Goal: Navigation & Orientation: Go to known website

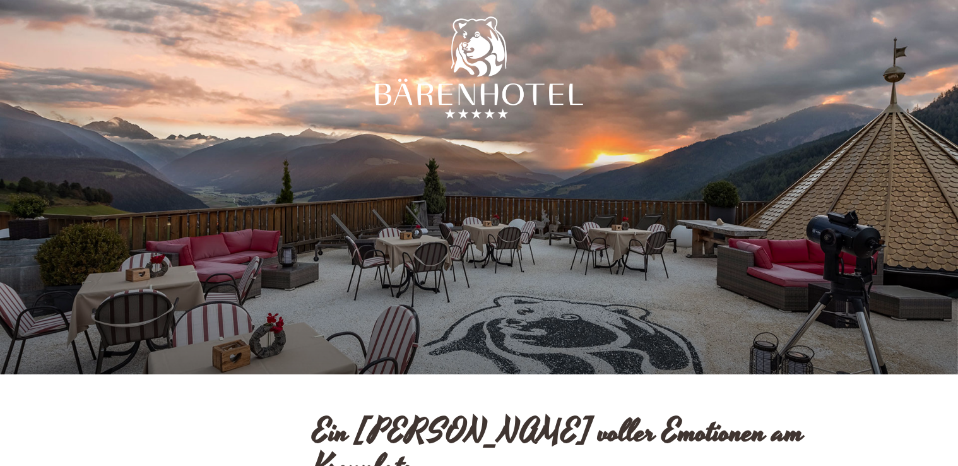
click at [861, 189] on div at bounding box center [479, 187] width 958 height 374
click at [608, 239] on div at bounding box center [479, 187] width 958 height 374
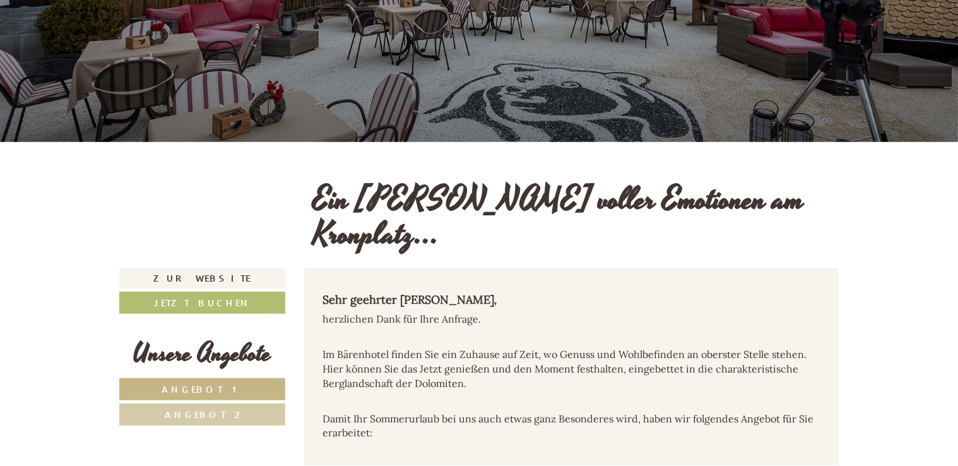
scroll to position [63, 0]
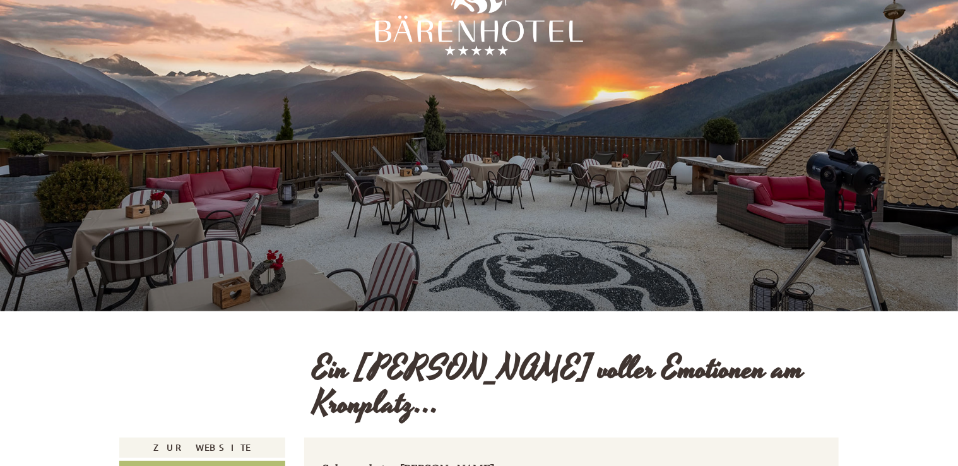
click at [912, 136] on div at bounding box center [479, 124] width 958 height 374
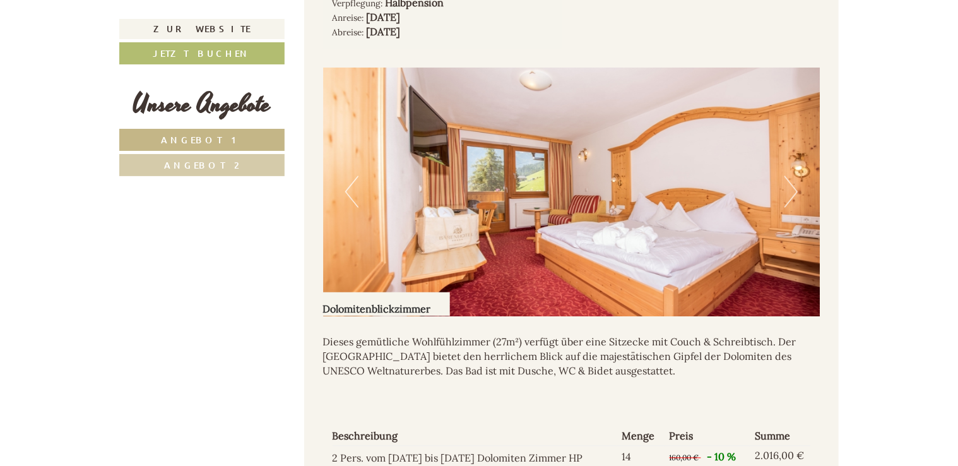
scroll to position [840, 0]
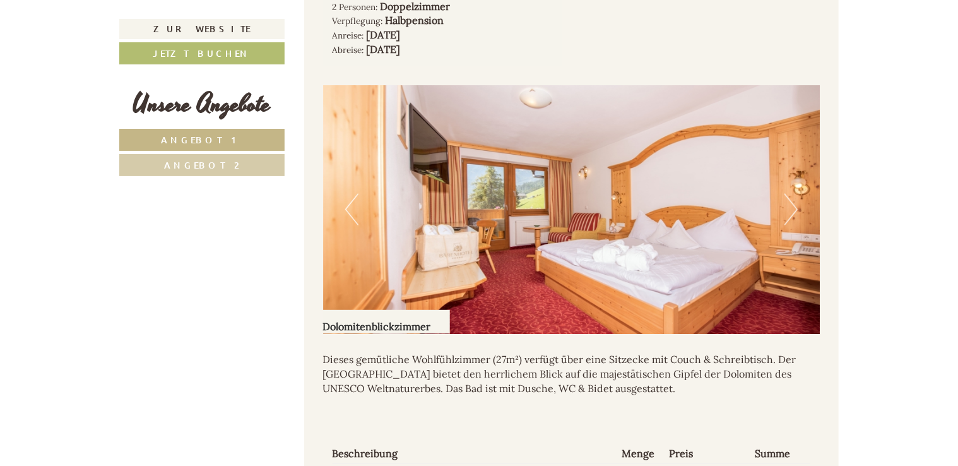
click at [790, 194] on button "Next" at bounding box center [791, 210] width 13 height 32
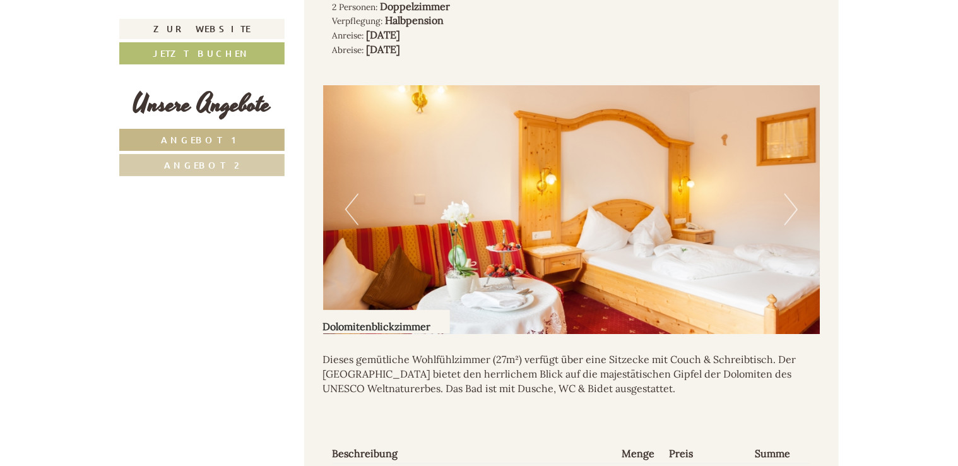
click at [790, 194] on button "Next" at bounding box center [791, 210] width 13 height 32
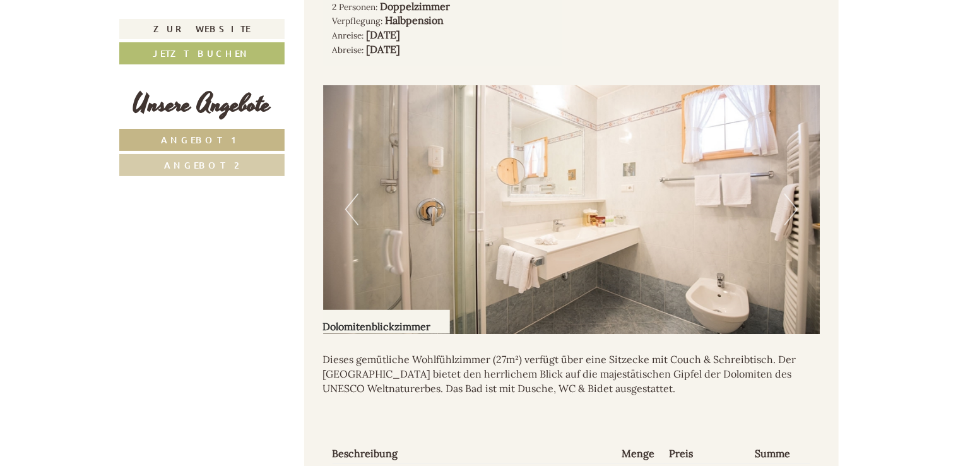
click at [790, 194] on button "Next" at bounding box center [791, 210] width 13 height 32
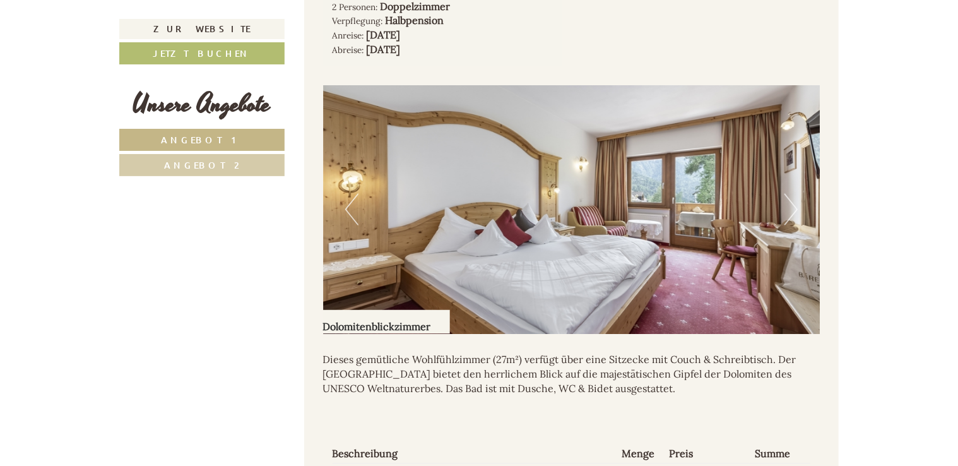
click at [790, 194] on button "Next" at bounding box center [791, 210] width 13 height 32
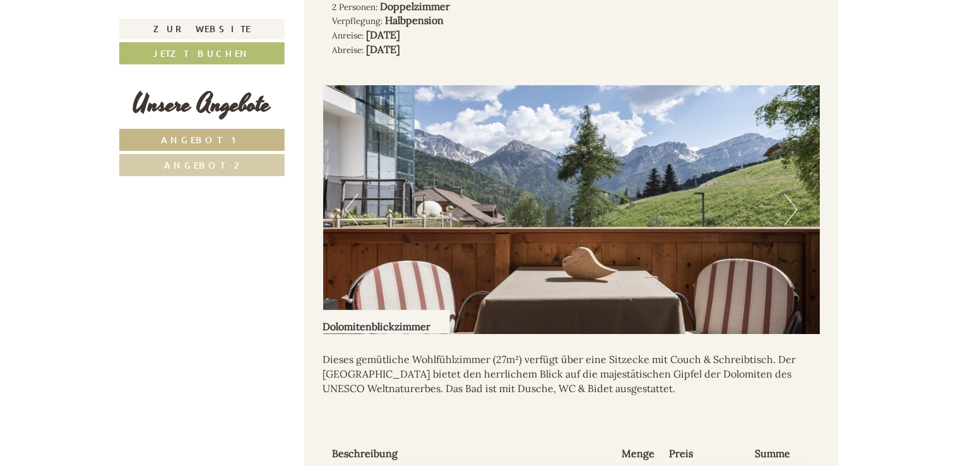
click at [790, 194] on button "Next" at bounding box center [791, 210] width 13 height 32
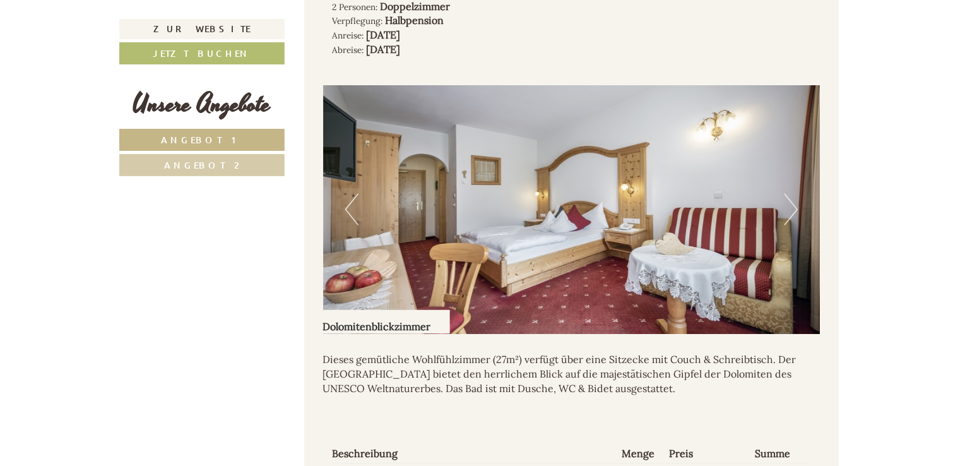
click at [790, 194] on button "Next" at bounding box center [791, 210] width 13 height 32
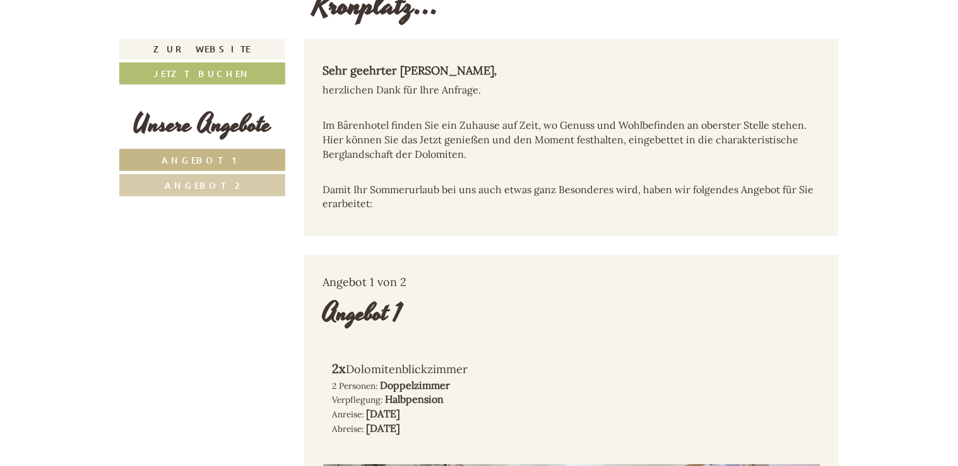
scroll to position [83, 0]
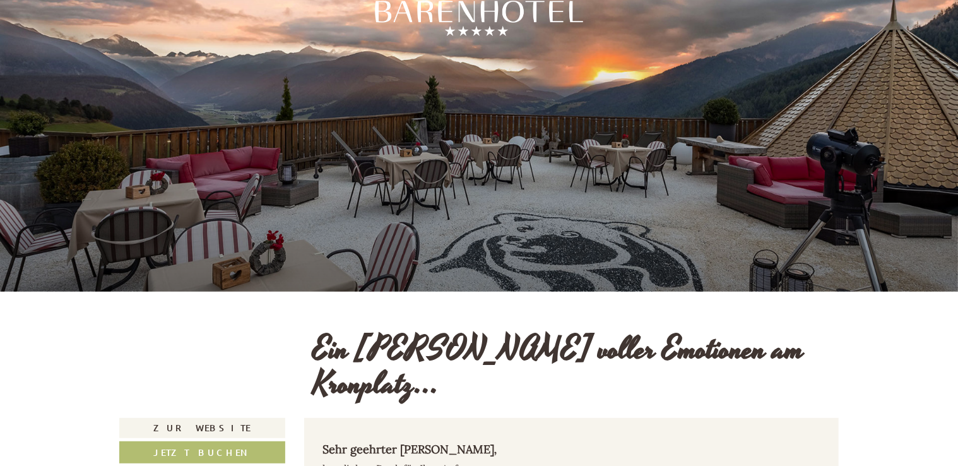
drag, startPoint x: 591, startPoint y: 156, endPoint x: 632, endPoint y: 165, distance: 42.1
click at [592, 157] on div at bounding box center [479, 104] width 958 height 374
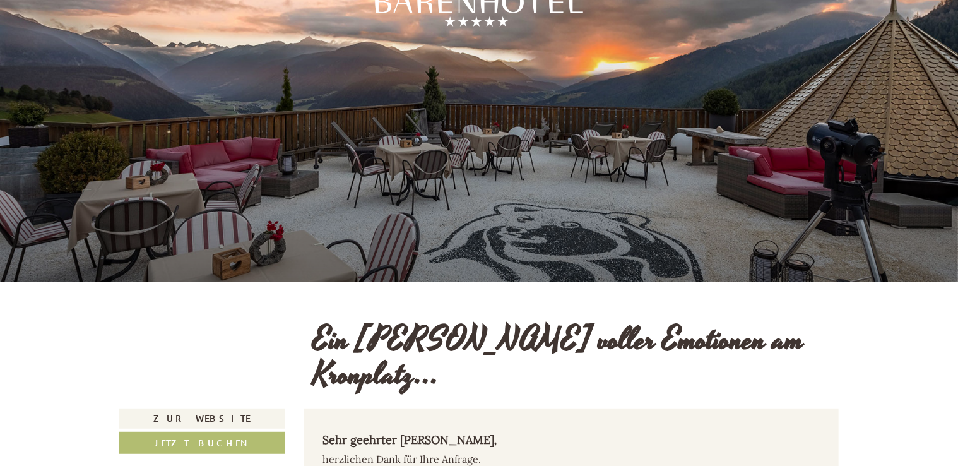
scroll to position [0, 0]
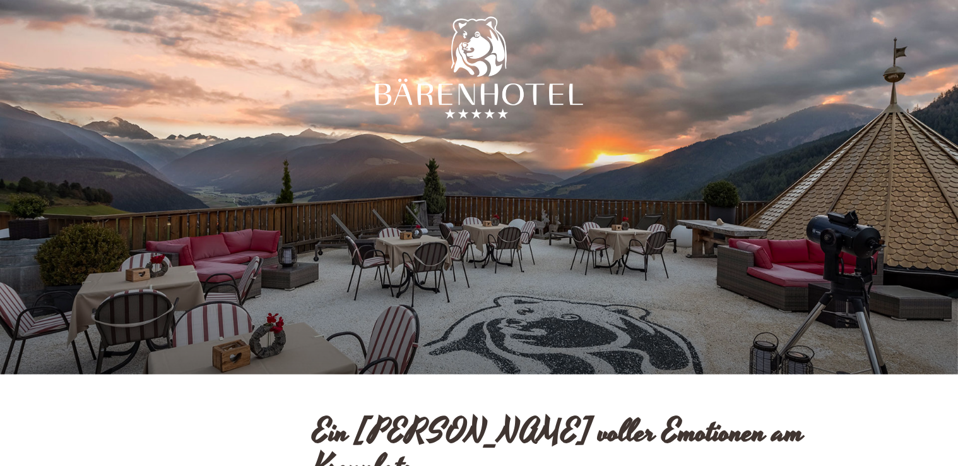
click at [419, 86] on div at bounding box center [479, 71] width 208 height 208
click at [461, 95] on div at bounding box center [479, 71] width 208 height 208
click at [528, 119] on div at bounding box center [479, 71] width 208 height 208
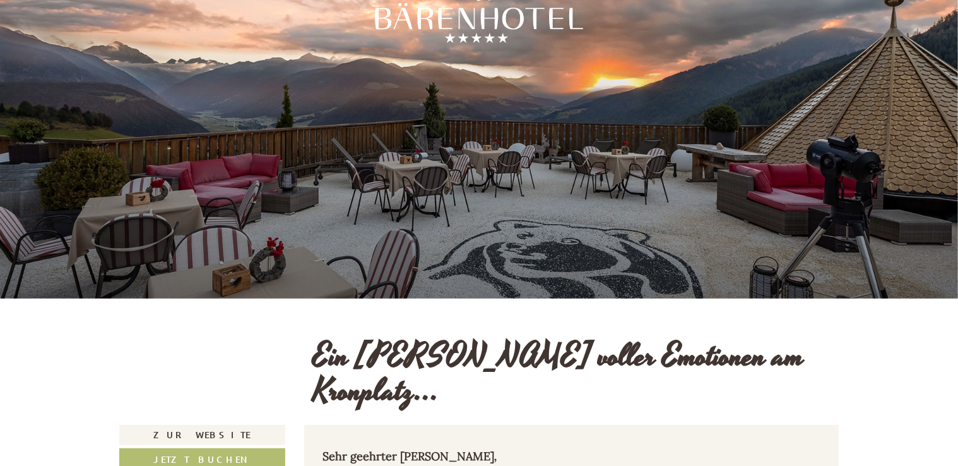
scroll to position [189, 0]
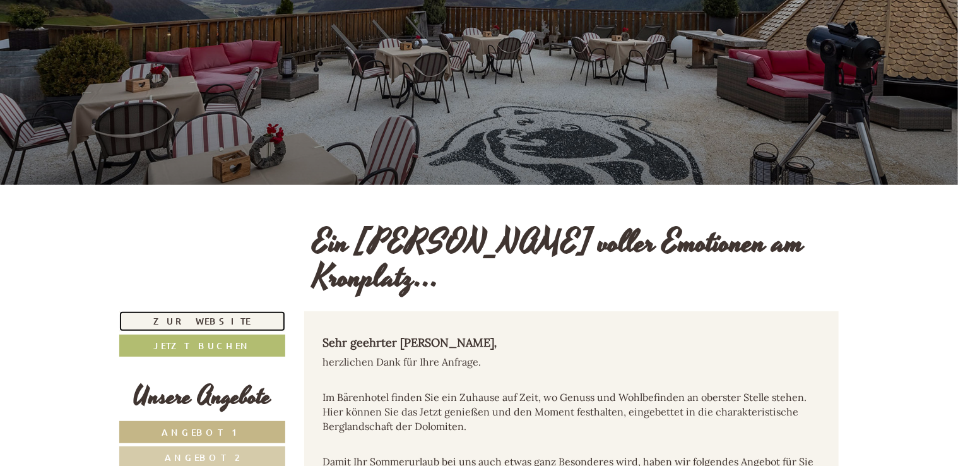
click at [201, 311] on link "Zur Website" at bounding box center [202, 321] width 166 height 20
